Goal: Check status: Check status

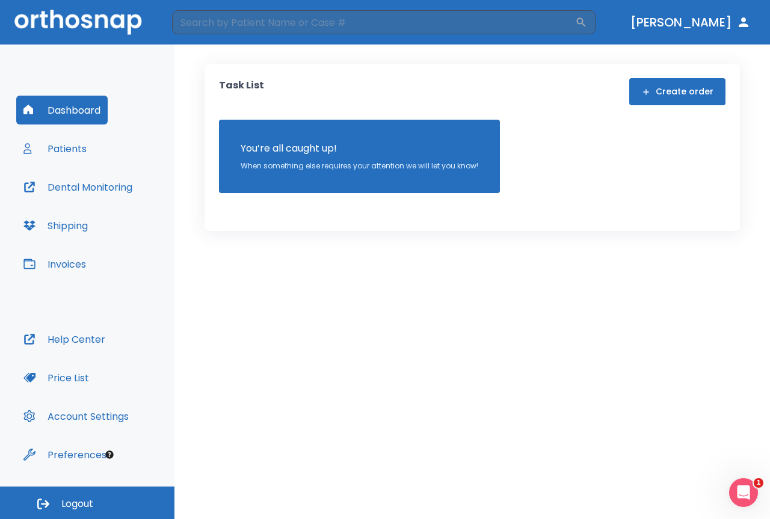
click at [70, 155] on button "Patients" at bounding box center [55, 148] width 78 height 29
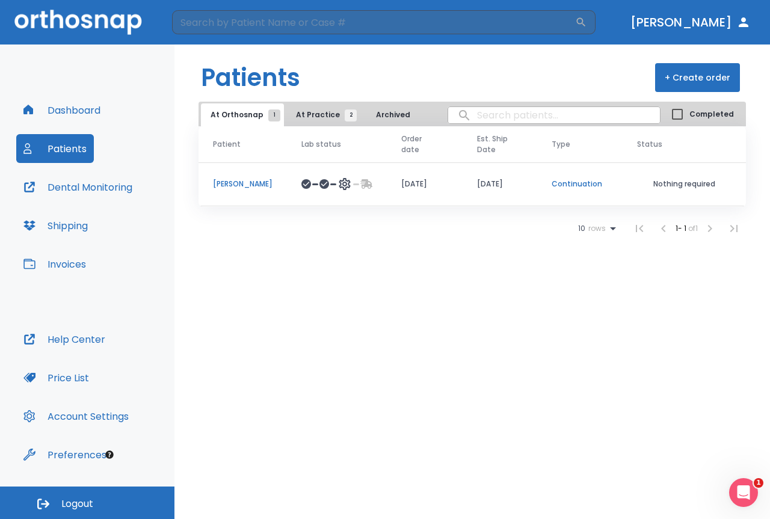
click at [312, 182] on div at bounding box center [320, 184] width 17 height 10
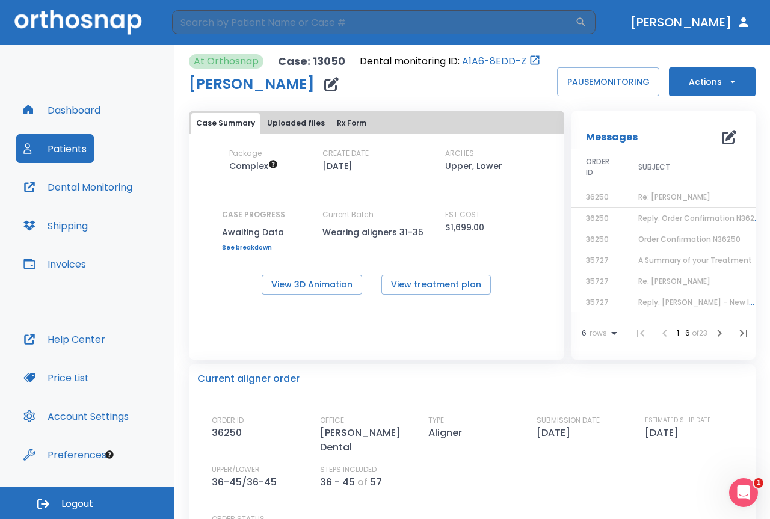
click at [65, 148] on button "Patients" at bounding box center [55, 148] width 78 height 29
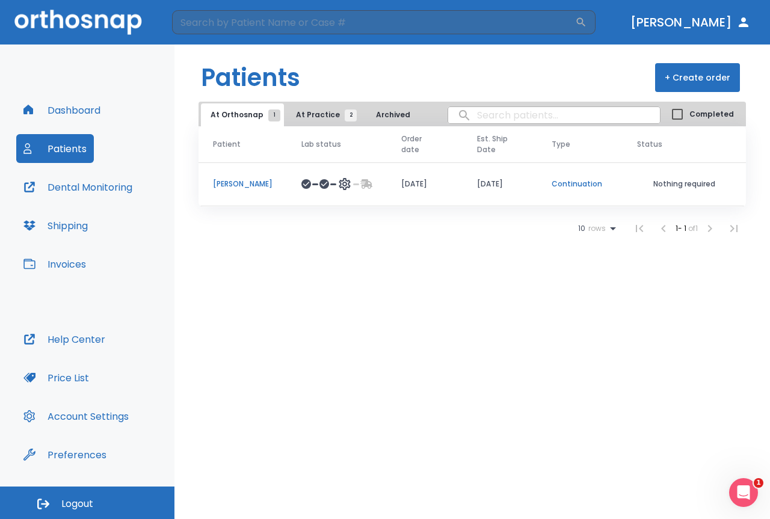
click at [304, 117] on span "At Practice 2" at bounding box center [323, 114] width 55 height 11
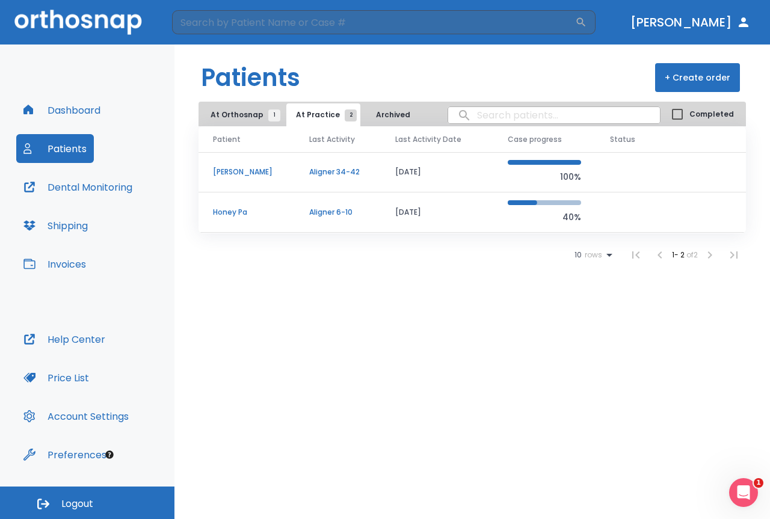
click at [254, 173] on p "[PERSON_NAME]" at bounding box center [246, 172] width 67 height 11
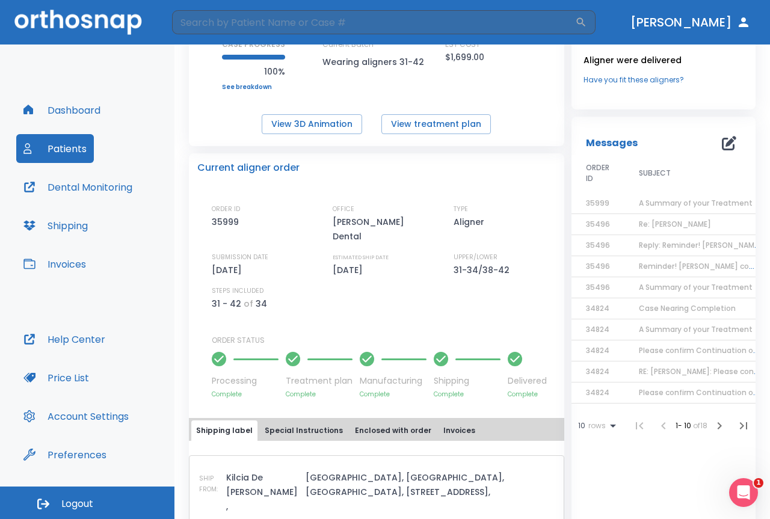
scroll to position [180, 0]
click at [535, 189] on div "Current aligner order ORDER ID 35999 OFFICE [PERSON_NAME] Dental TYPE Aligner S…" at bounding box center [376, 275] width 375 height 245
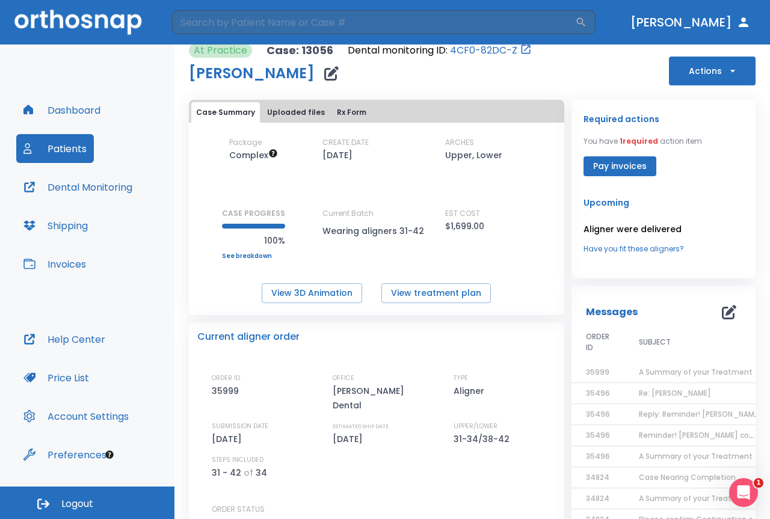
scroll to position [0, 0]
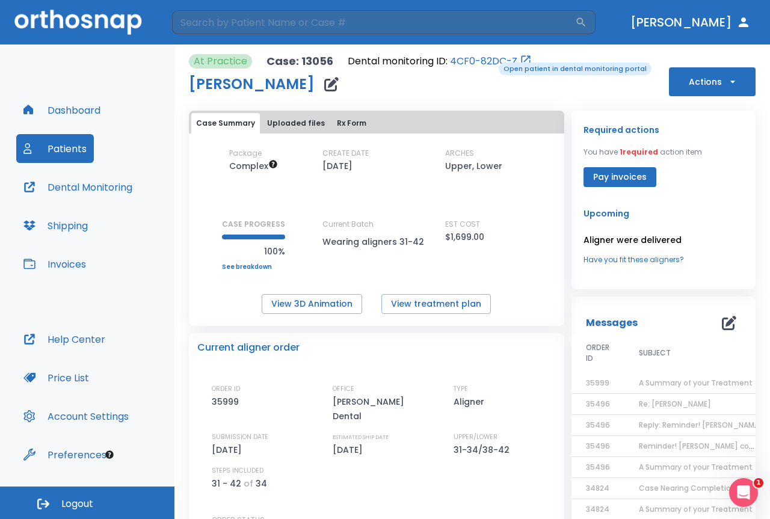
click at [490, 61] on link "4CF0-82DC-Z" at bounding box center [483, 61] width 67 height 14
